Goal: Find specific fact: Find contact information

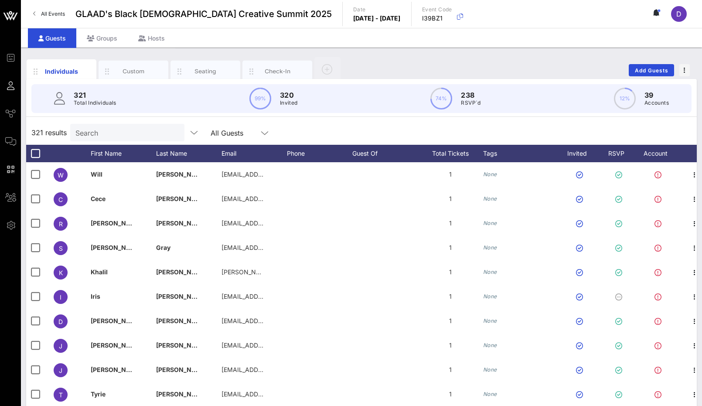
click at [128, 130] on input "Search" at bounding box center [126, 132] width 102 height 11
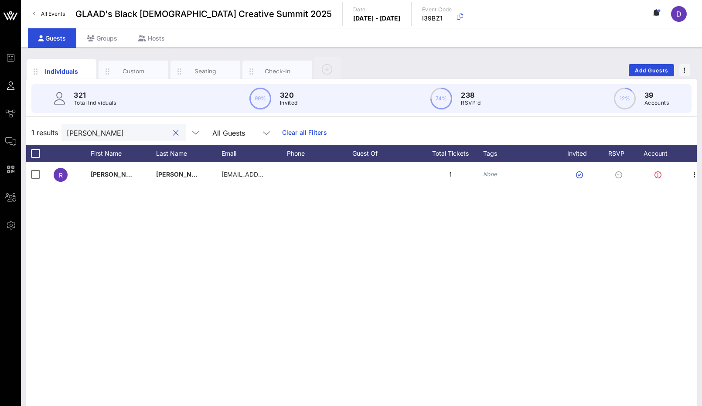
type input "[PERSON_NAME]"
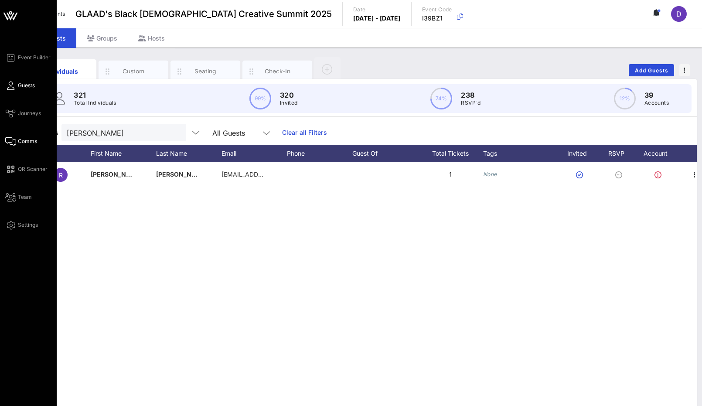
click at [28, 145] on span "Comms" at bounding box center [27, 141] width 19 height 8
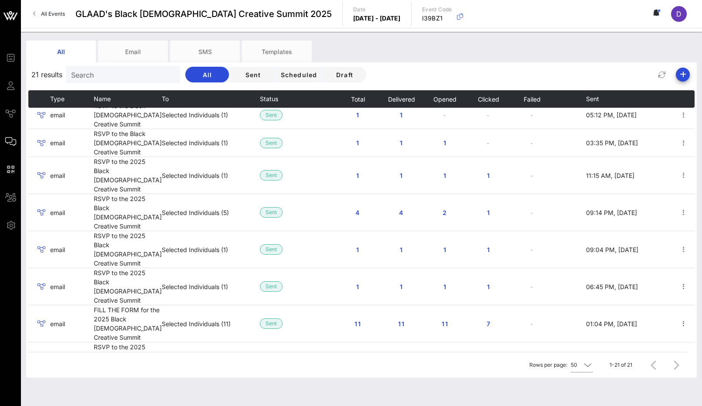
scroll to position [2, 0]
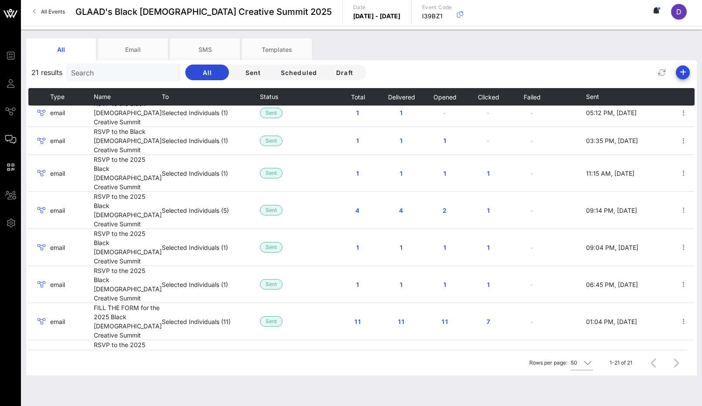
click at [351, 392] on span "300" at bounding box center [358, 395] width 14 height 7
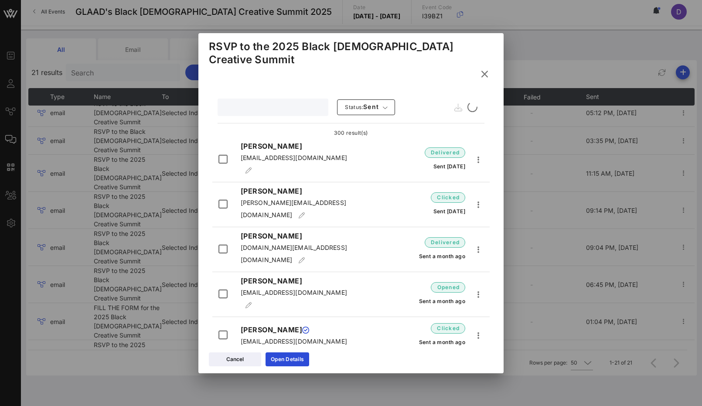
click at [274, 102] on input "text" at bounding box center [272, 107] width 99 height 11
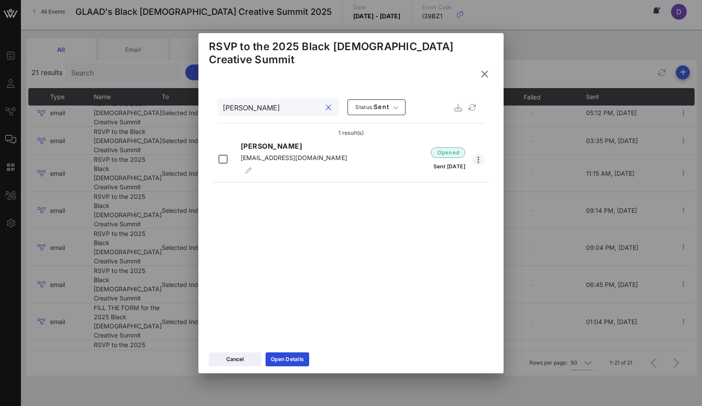
type input "[PERSON_NAME]"
click at [479, 154] on icon "button" at bounding box center [478, 159] width 10 height 10
click at [295, 153] on p "[EMAIL_ADDRESS][DOMAIN_NAME]" at bounding box center [299, 165] width 117 height 25
